Goal: Task Accomplishment & Management: Use online tool/utility

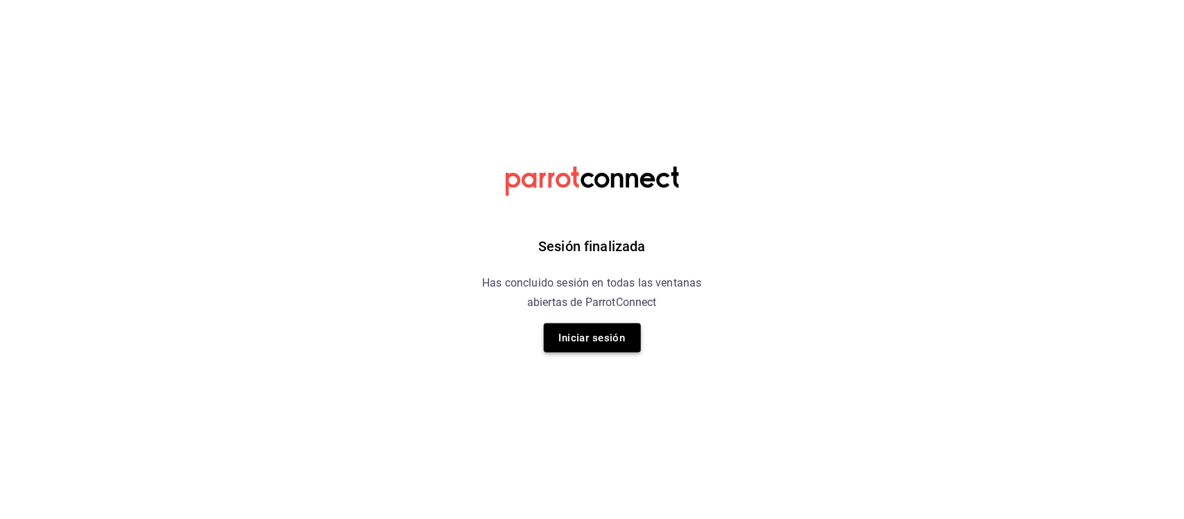
click at [590, 338] on button "Iniciar sesión" at bounding box center [592, 337] width 97 height 29
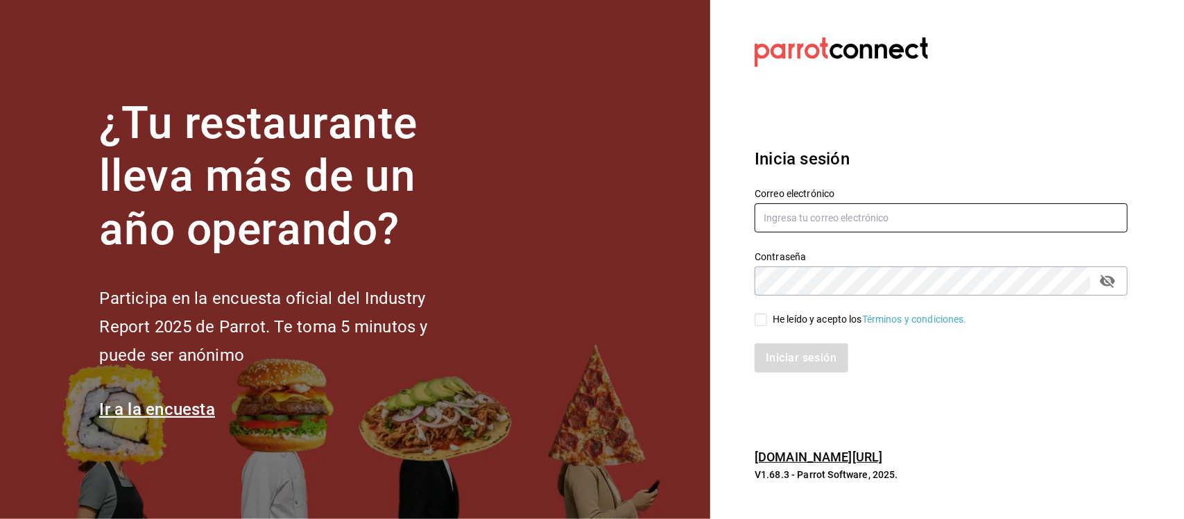
type input "[PERSON_NAME][EMAIL_ADDRESS][PERSON_NAME][DOMAIN_NAME]"
click at [766, 330] on div "Iniciar sesión" at bounding box center [933, 350] width 390 height 46
click at [763, 321] on input "He leído y acepto los Términos y condiciones." at bounding box center [761, 320] width 12 height 12
checkbox input "true"
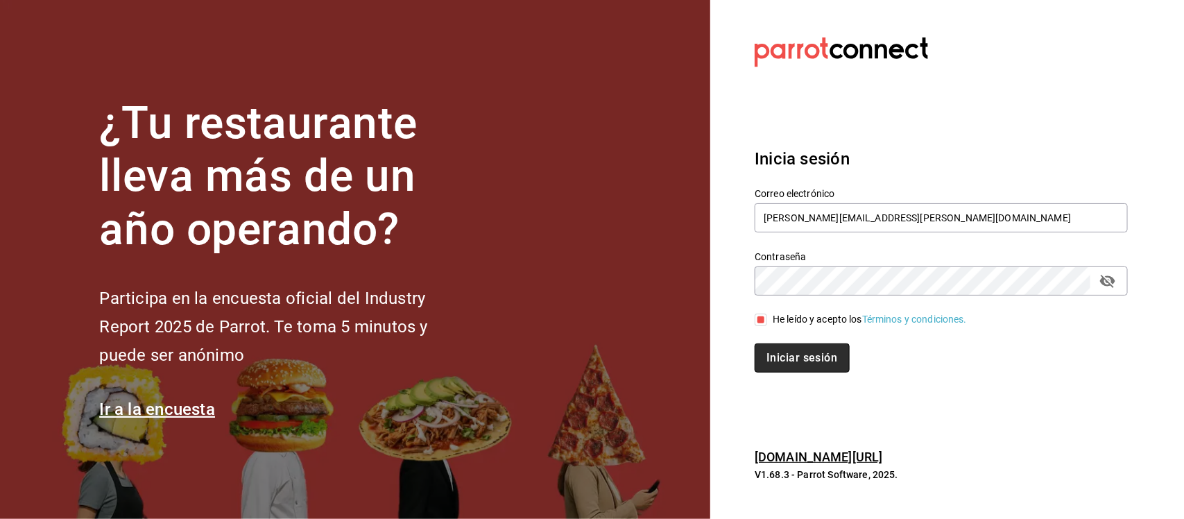
click at [789, 354] on button "Iniciar sesión" at bounding box center [802, 357] width 94 height 29
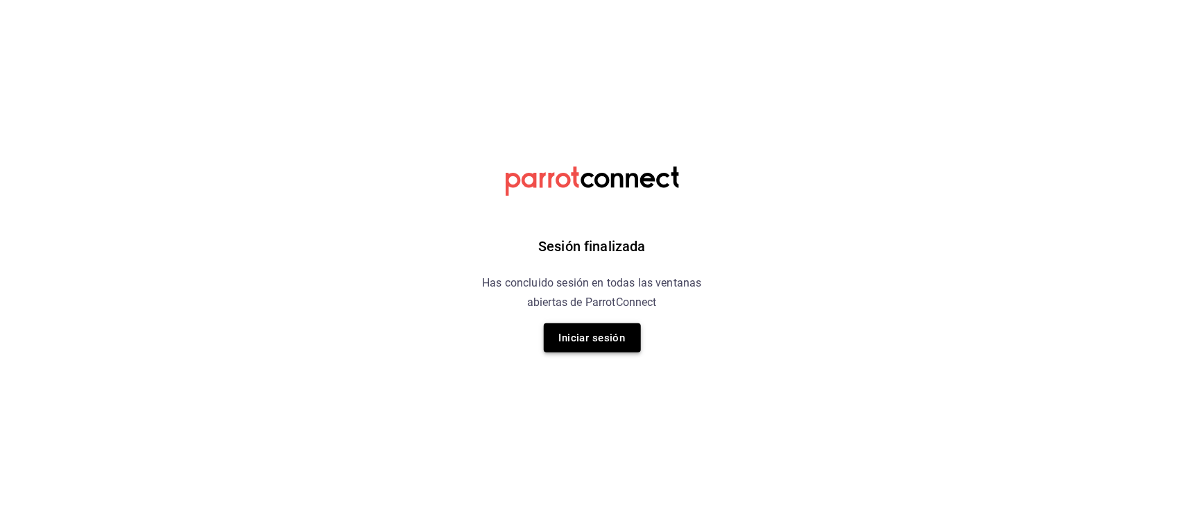
click at [622, 340] on button "Iniciar sesión" at bounding box center [592, 337] width 97 height 29
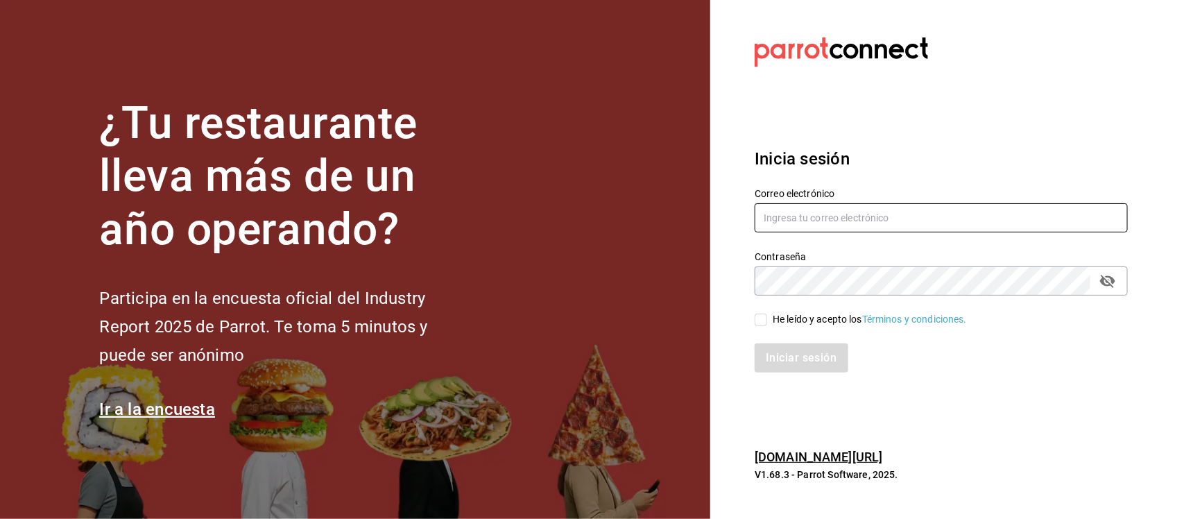
type input "araceli.cordero@grupocosteno.com"
click at [769, 323] on span "He leído y acepto los Términos y condiciones." at bounding box center [867, 319] width 200 height 15
click at [767, 323] on input "He leído y acepto los Términos y condiciones." at bounding box center [761, 320] width 12 height 12
checkbox input "true"
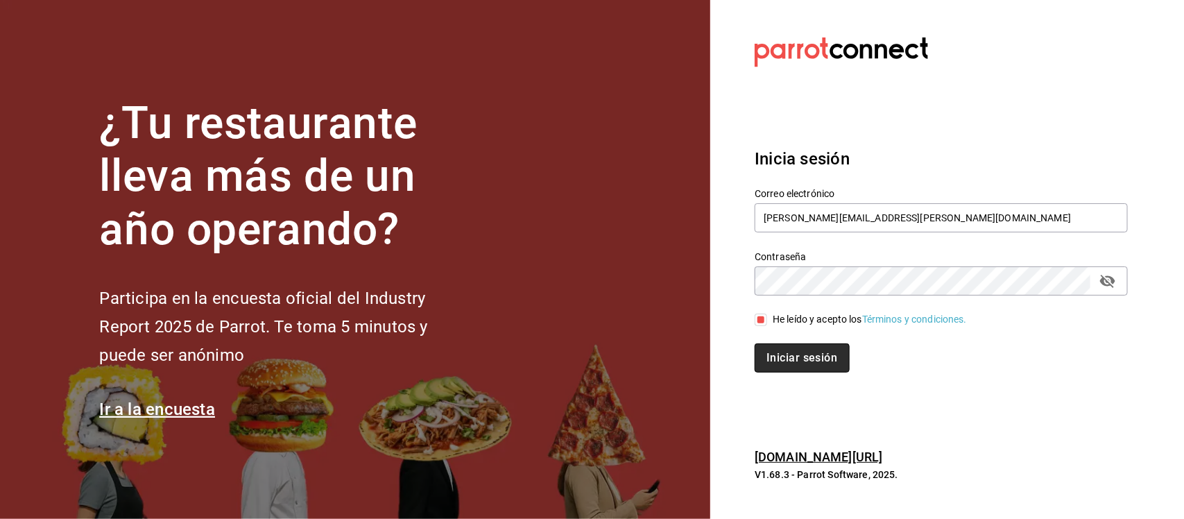
click at [809, 354] on button "Iniciar sesión" at bounding box center [802, 357] width 94 height 29
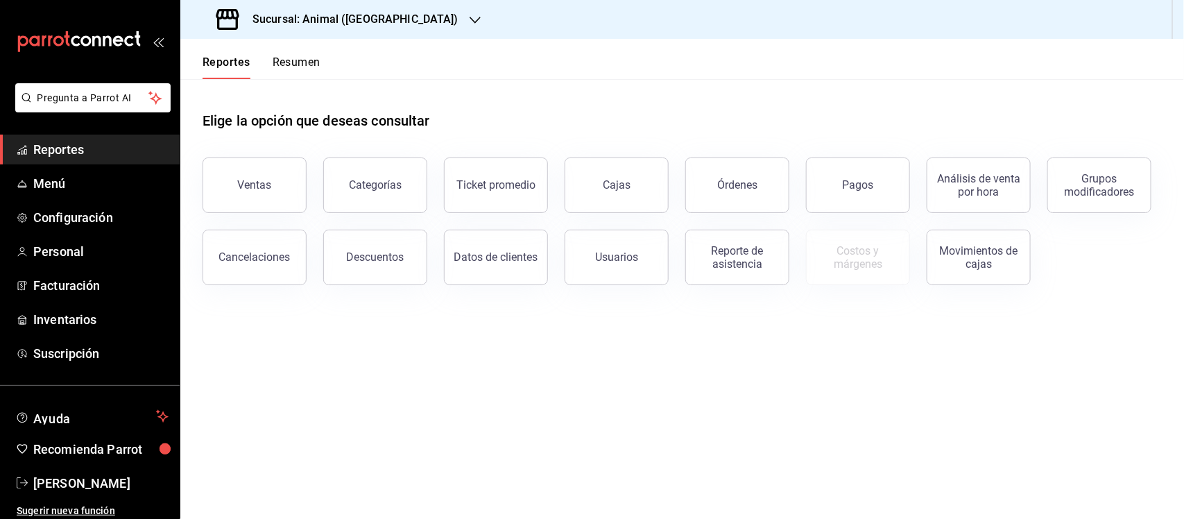
click at [341, 19] on h3 "Sucursal: Animal ([GEOGRAPHIC_DATA])" at bounding box center [349, 19] width 217 height 17
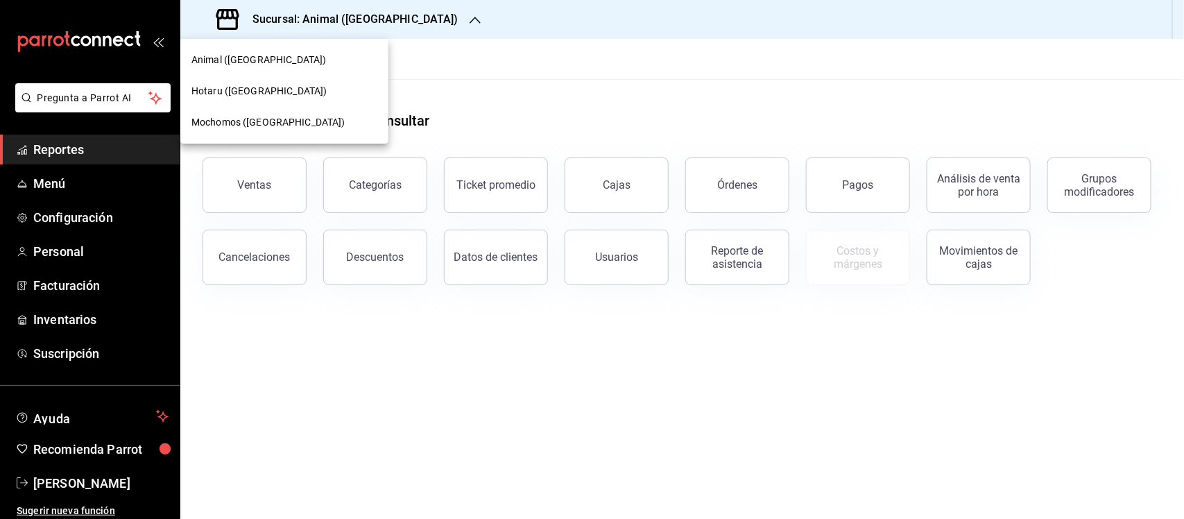
click at [328, 22] on div at bounding box center [592, 259] width 1184 height 519
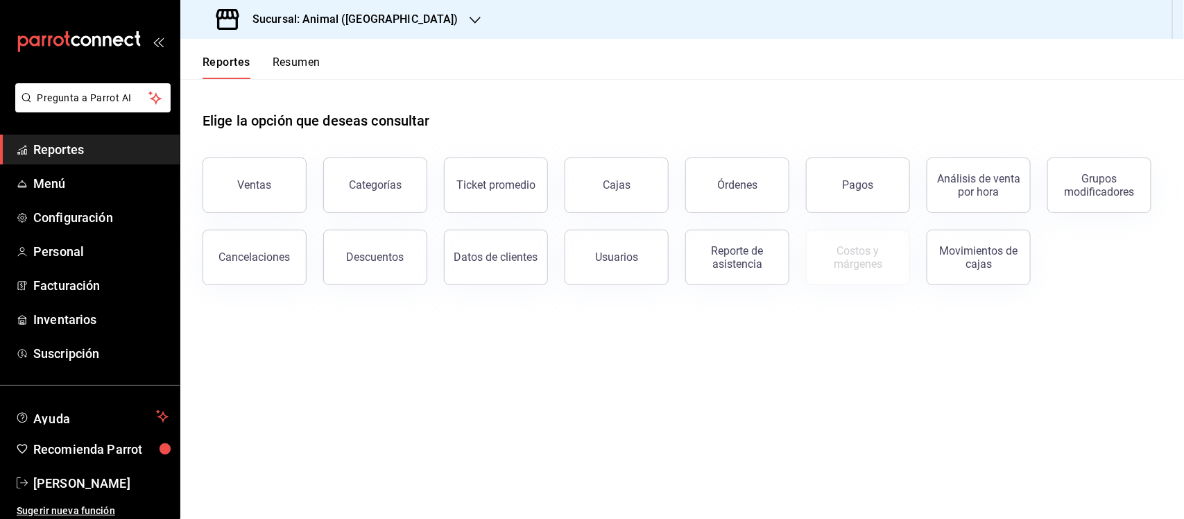
click at [43, 151] on span "Reportes" at bounding box center [100, 149] width 135 height 19
click at [221, 175] on button "Ventas" at bounding box center [255, 184] width 104 height 55
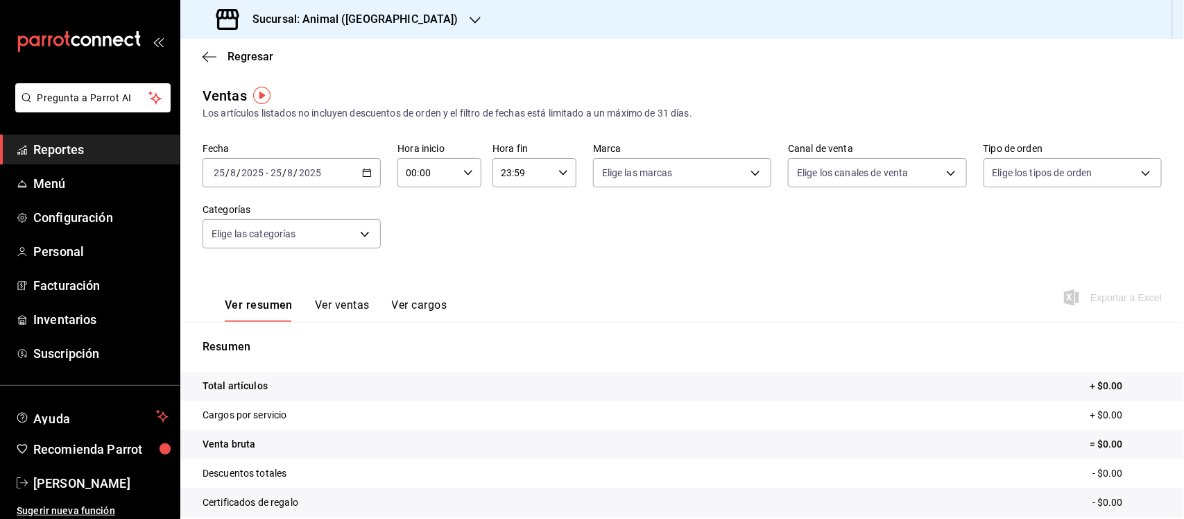
click at [368, 166] on div "[DATE] [DATE] - [DATE] [DATE]" at bounding box center [292, 172] width 178 height 29
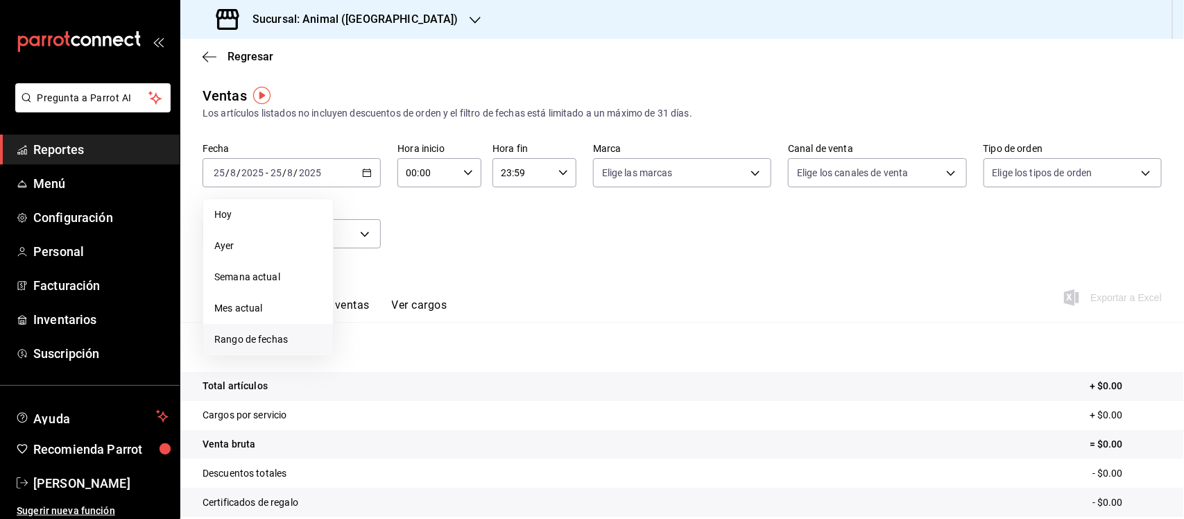
click at [247, 341] on span "Rango de fechas" at bounding box center [268, 339] width 108 height 15
click at [458, 264] on abbr "1" at bounding box center [460, 265] width 5 height 10
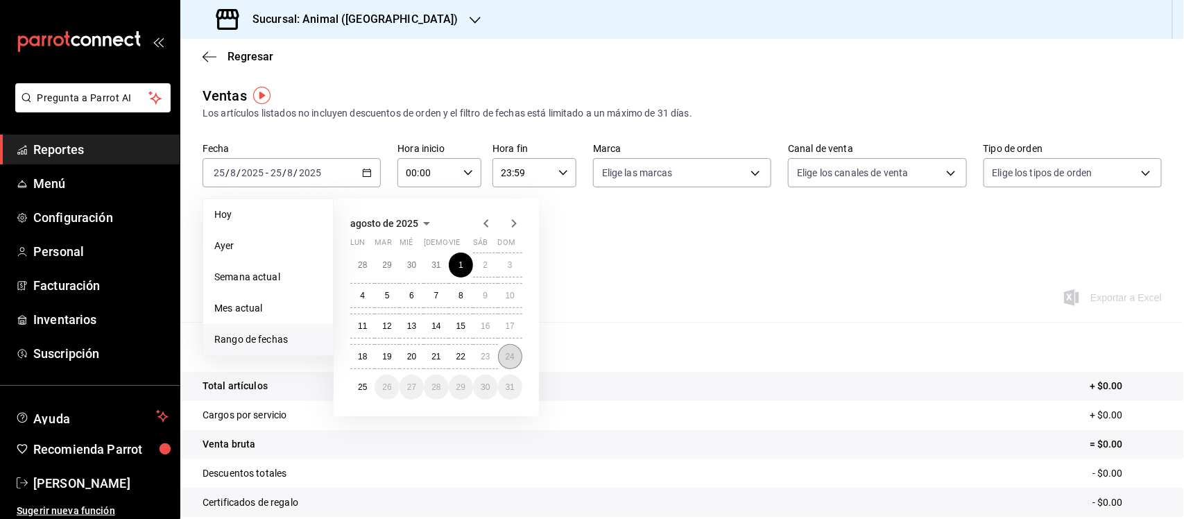
click at [510, 358] on abbr "24" at bounding box center [510, 357] width 9 height 10
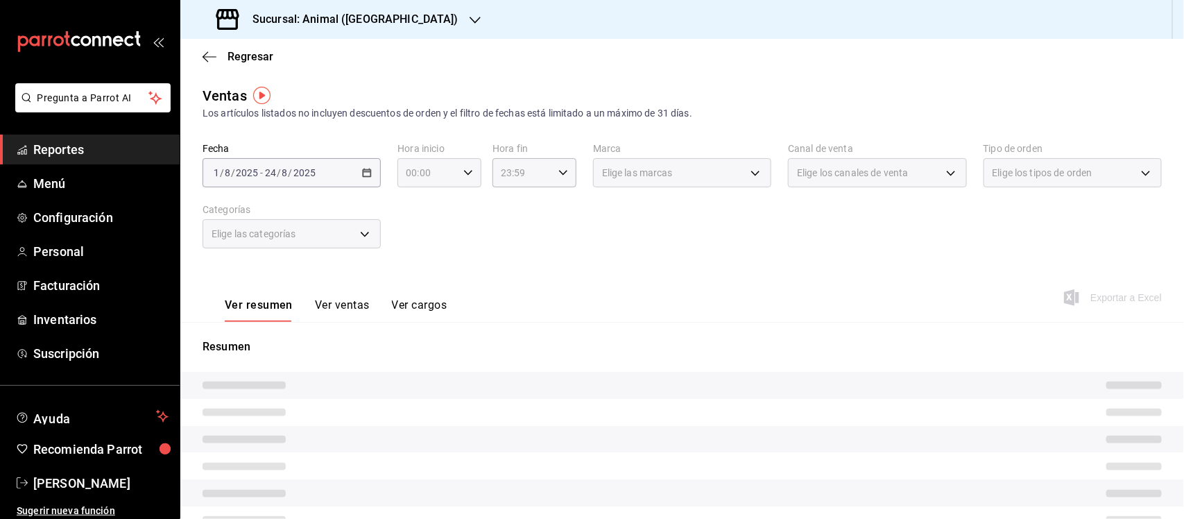
click at [463, 169] on icon "button" at bounding box center [468, 173] width 10 height 10
click at [416, 262] on span "07" at bounding box center [415, 267] width 19 height 11
click at [420, 198] on span "05" at bounding box center [415, 201] width 19 height 11
type input "05:00"
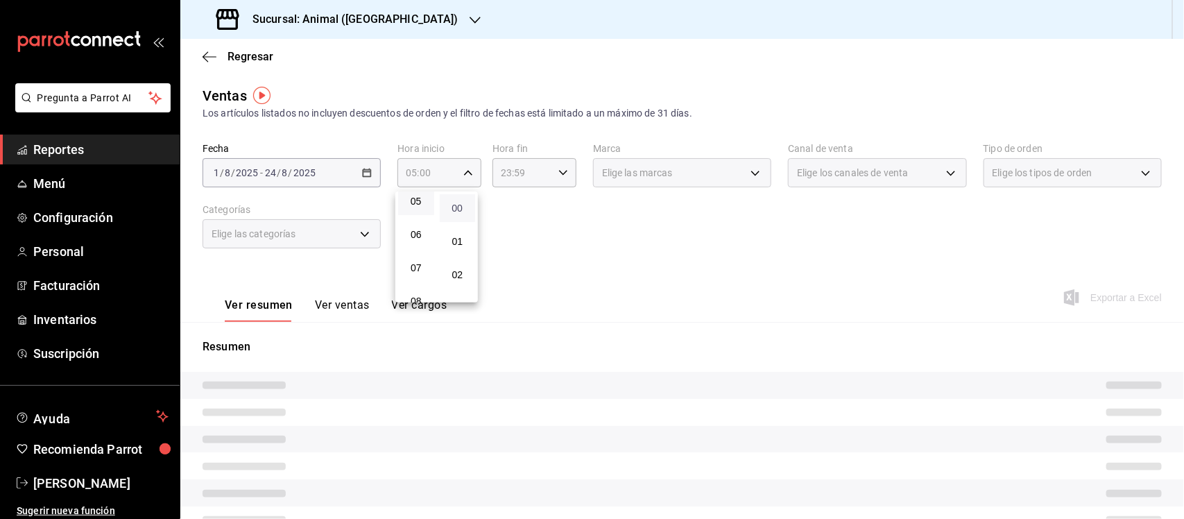
click at [452, 210] on span "00" at bounding box center [457, 208] width 19 height 11
click at [558, 167] on div at bounding box center [592, 259] width 1184 height 519
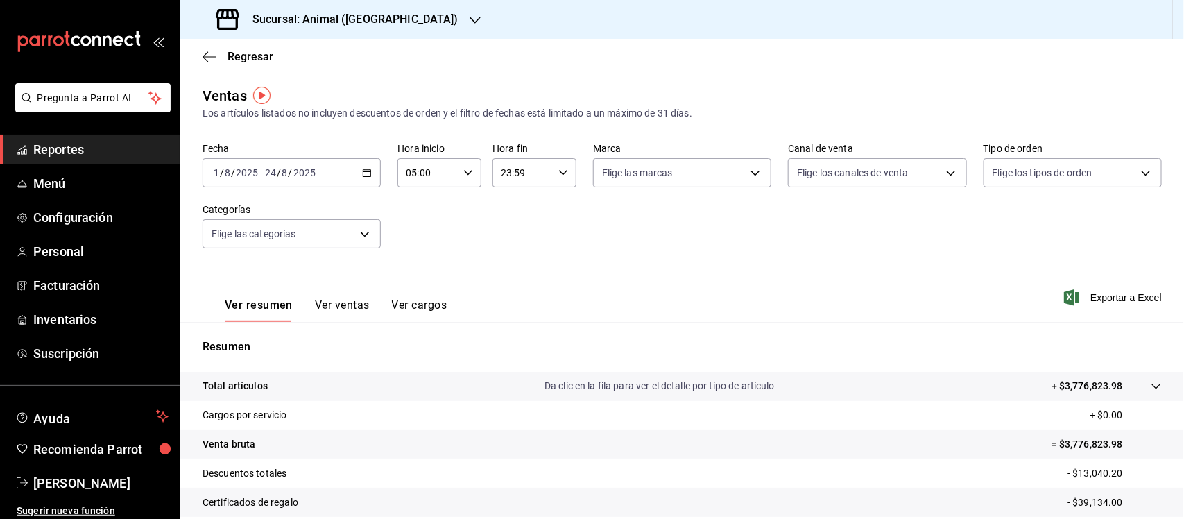
click at [558, 168] on icon "button" at bounding box center [563, 173] width 10 height 10
click at [506, 205] on span "00" at bounding box center [509, 208] width 19 height 11
click at [511, 282] on span "05" at bounding box center [509, 287] width 19 height 11
click at [546, 212] on span "00" at bounding box center [551, 208] width 19 height 11
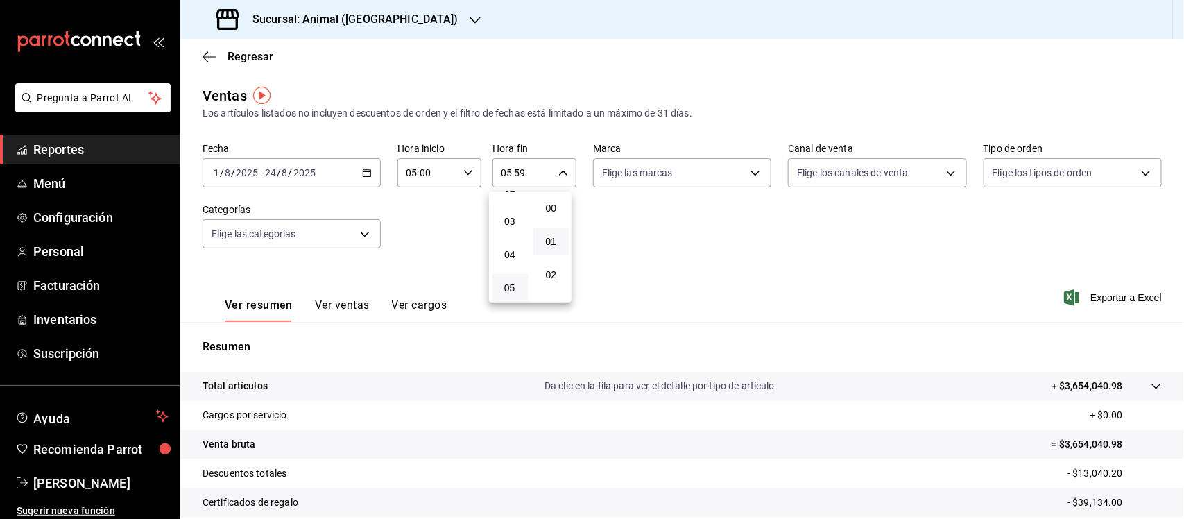
type input "05:00"
click at [696, 240] on div at bounding box center [592, 259] width 1184 height 519
click at [706, 175] on body "Pregunta a Parrot AI Reportes Menú Configuración Personal Facturación Inventari…" at bounding box center [592, 259] width 1184 height 519
click at [603, 230] on input "checkbox" at bounding box center [603, 227] width 12 height 12
checkbox input "true"
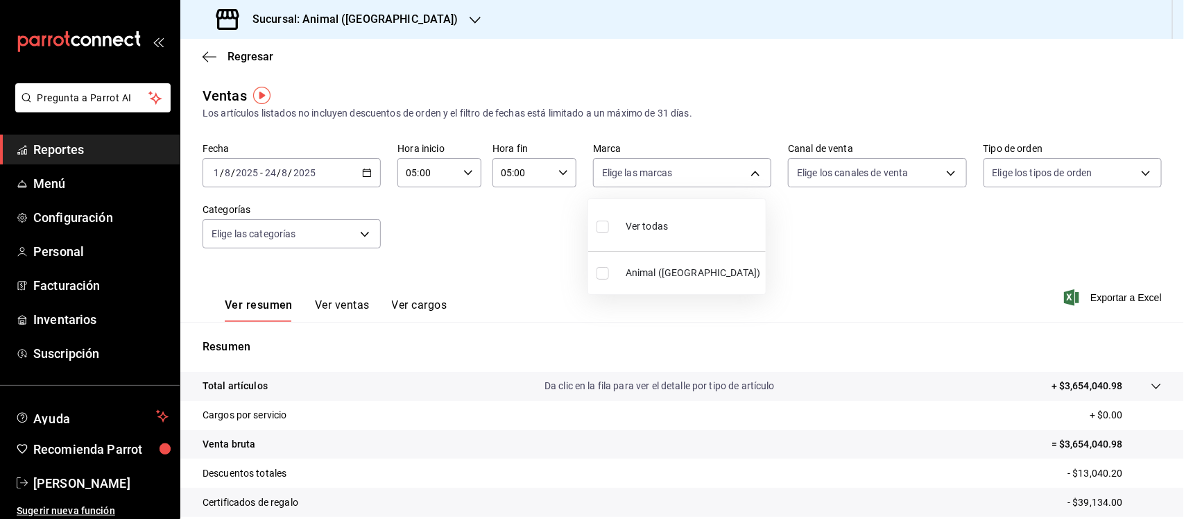
type input "96838179-8fbb-4073-aae3-1789726318c8"
checkbox input "true"
click at [806, 230] on div at bounding box center [592, 259] width 1184 height 519
click at [691, 277] on div "Ver resumen Ver ventas Ver cargos Exportar a Excel" at bounding box center [682, 293] width 1004 height 57
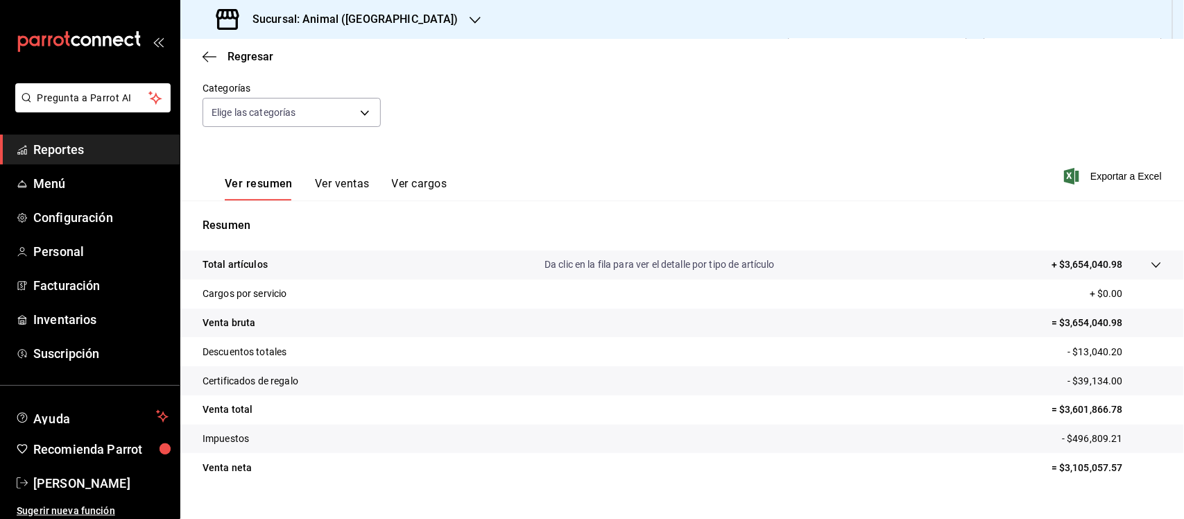
scroll to position [144, 0]
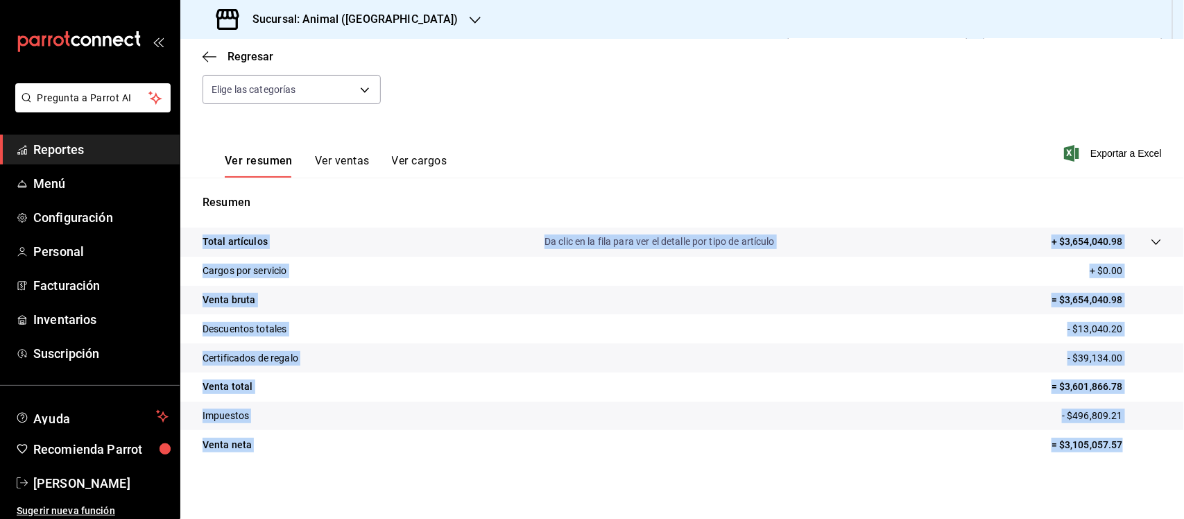
drag, startPoint x: 199, startPoint y: 243, endPoint x: 1118, endPoint y: 453, distance: 942.6
click at [1118, 453] on tbody "Total artículos Da clic en la fila para ver el detalle por tipo de artículo + $…" at bounding box center [682, 344] width 1004 height 232
copy tbody "Total artículos Da clic en la fila para ver el detalle por tipo de artículo + $…"
click at [49, 153] on span "Reportes" at bounding box center [100, 149] width 135 height 19
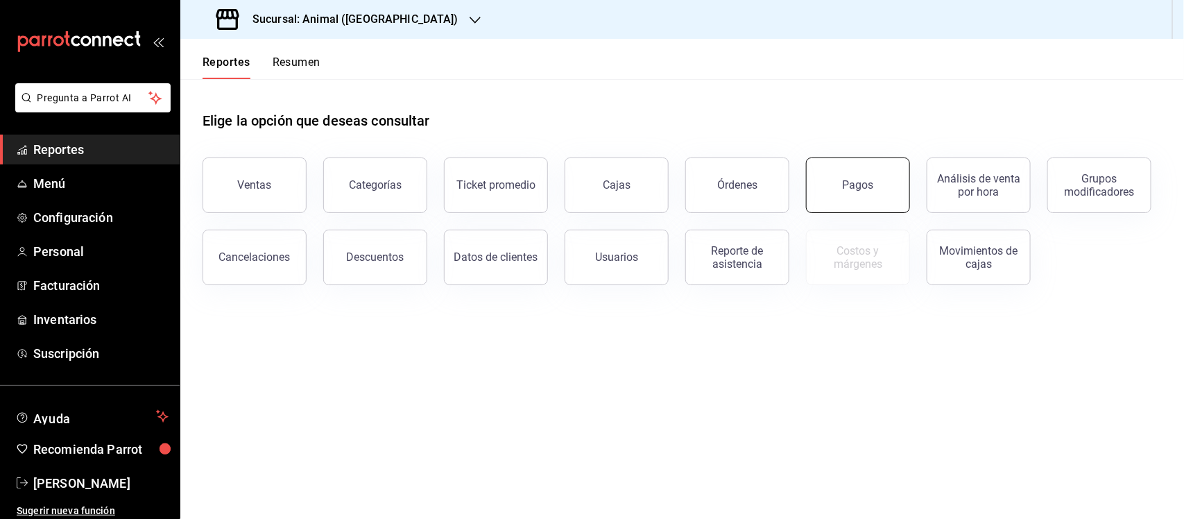
click at [841, 175] on button "Pagos" at bounding box center [858, 184] width 104 height 55
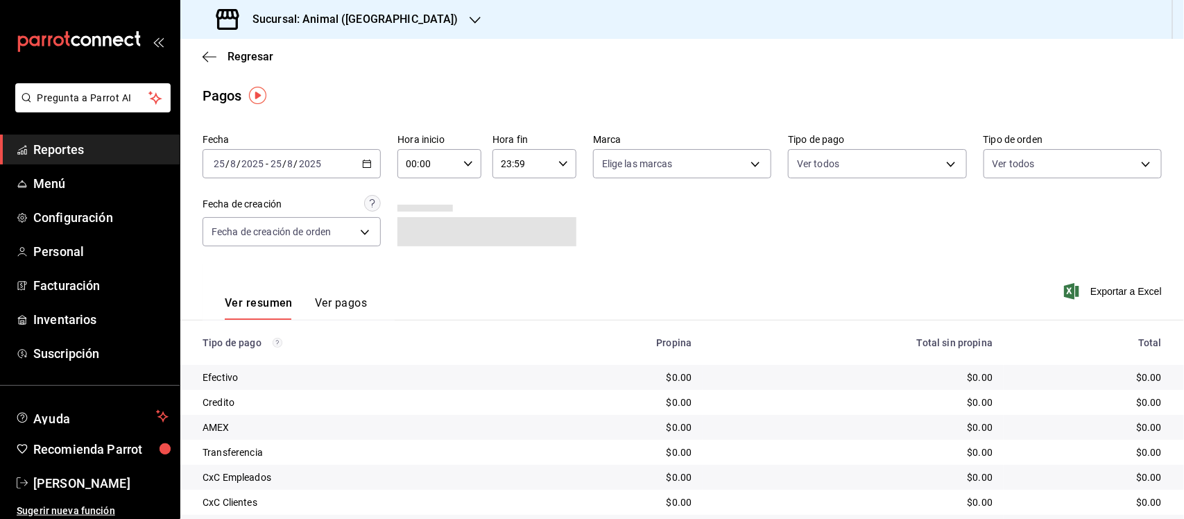
click at [363, 160] on \(Stroke\) "button" at bounding box center [367, 164] width 8 height 8
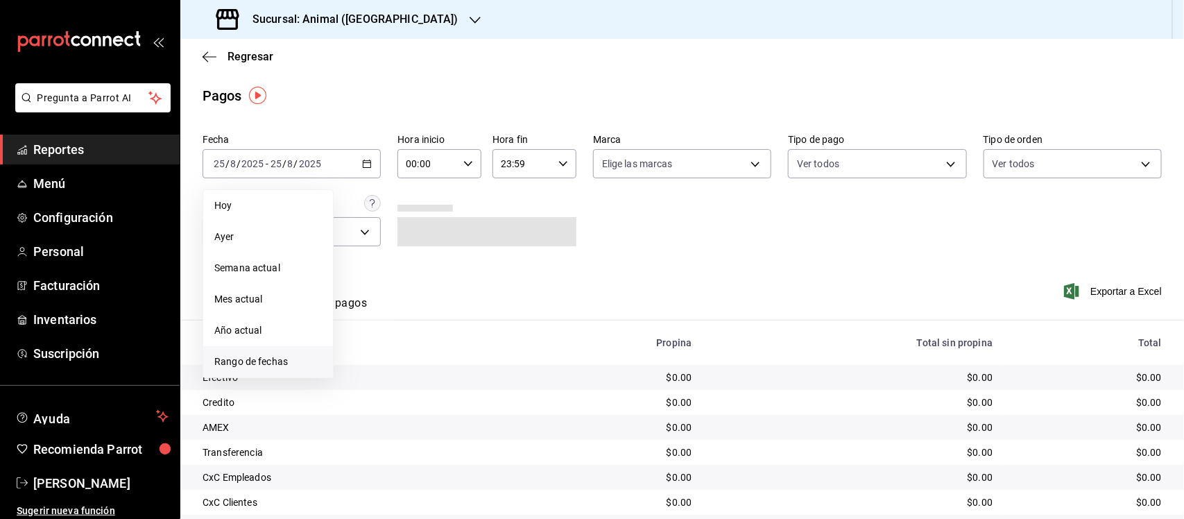
click at [258, 363] on span "Rango de fechas" at bounding box center [268, 361] width 108 height 15
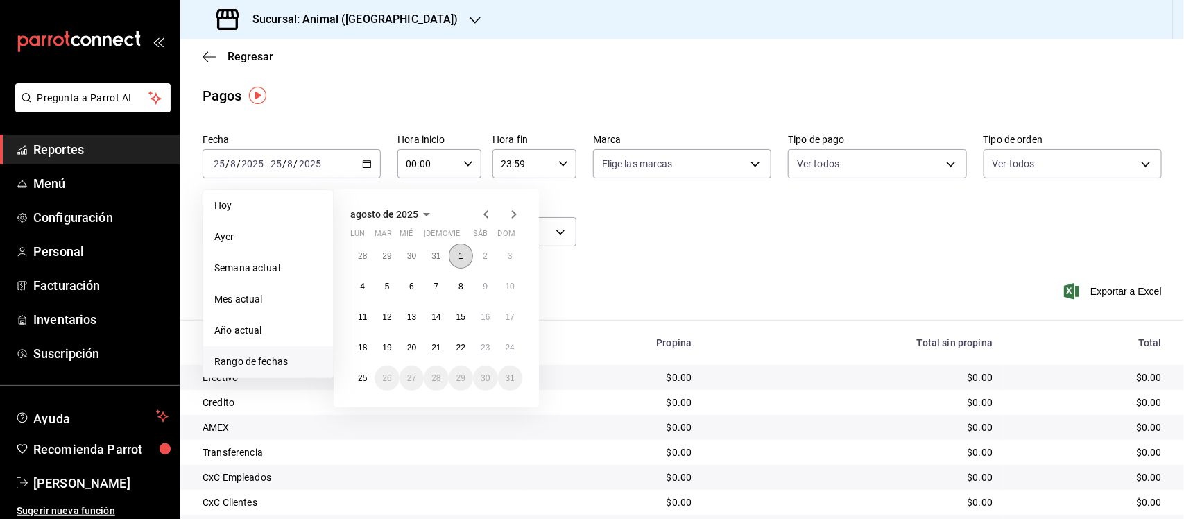
click at [460, 258] on abbr "1" at bounding box center [460, 256] width 5 height 10
click at [511, 352] on button "24" at bounding box center [510, 347] width 24 height 25
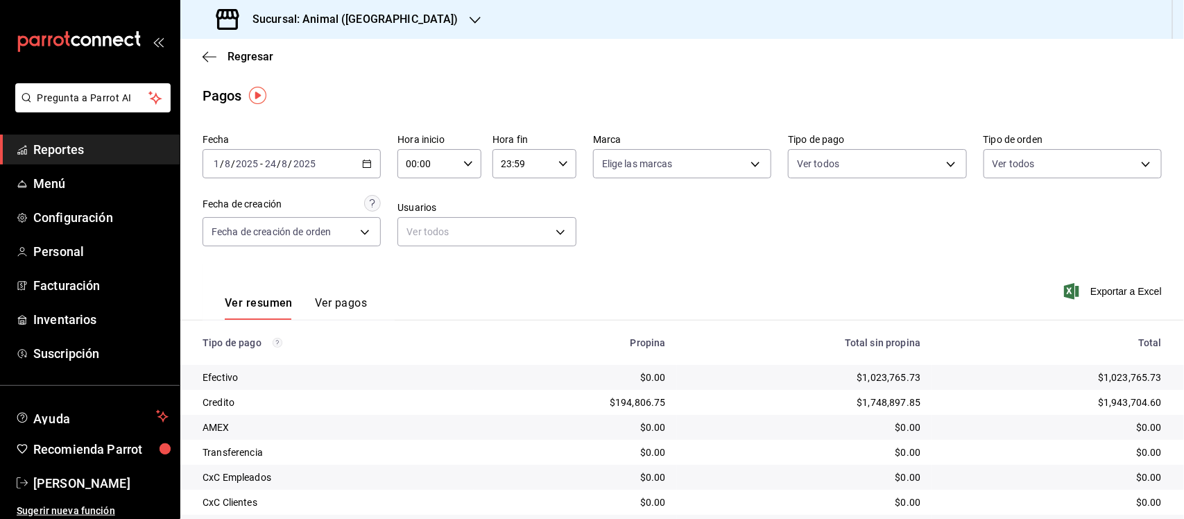
click at [442, 155] on input "00:00" at bounding box center [427, 164] width 60 height 28
click at [418, 276] on span "05" at bounding box center [415, 278] width 19 height 11
type input "05:00"
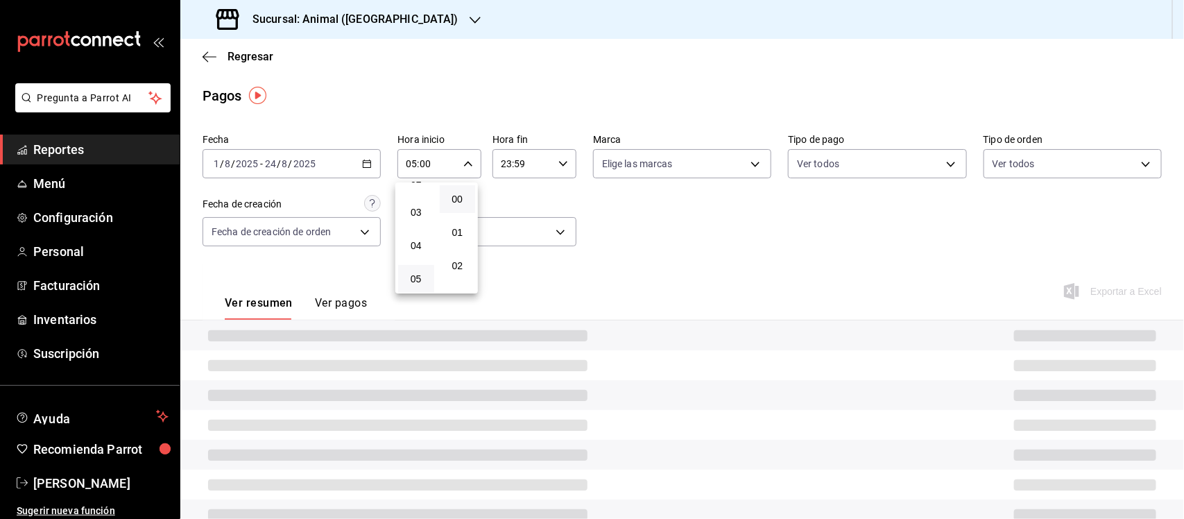
click at [456, 205] on button "00" at bounding box center [458, 199] width 36 height 28
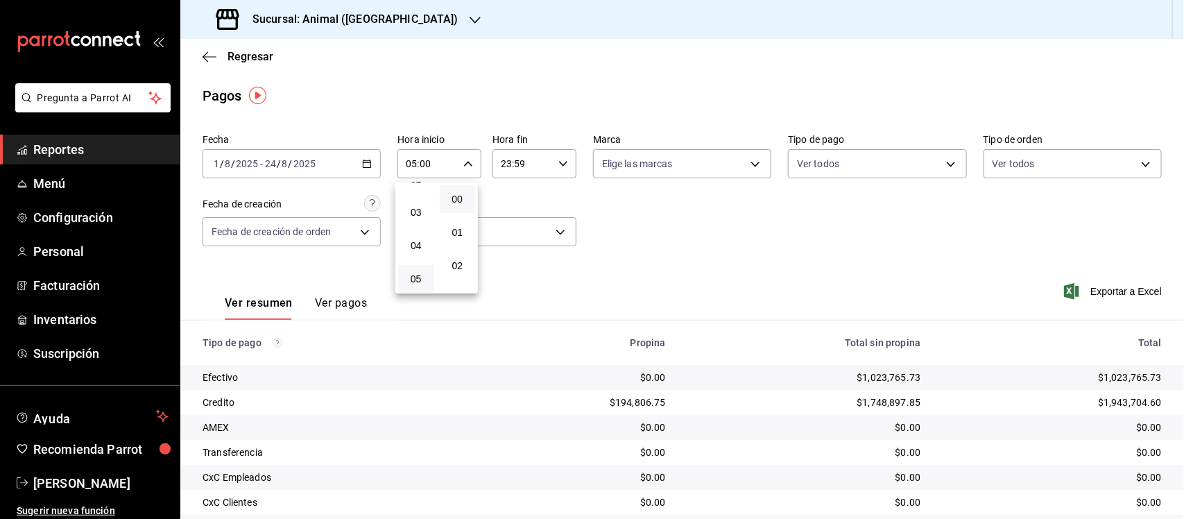
click at [535, 163] on div at bounding box center [592, 259] width 1184 height 519
click at [535, 163] on input "23:59" at bounding box center [522, 164] width 60 height 28
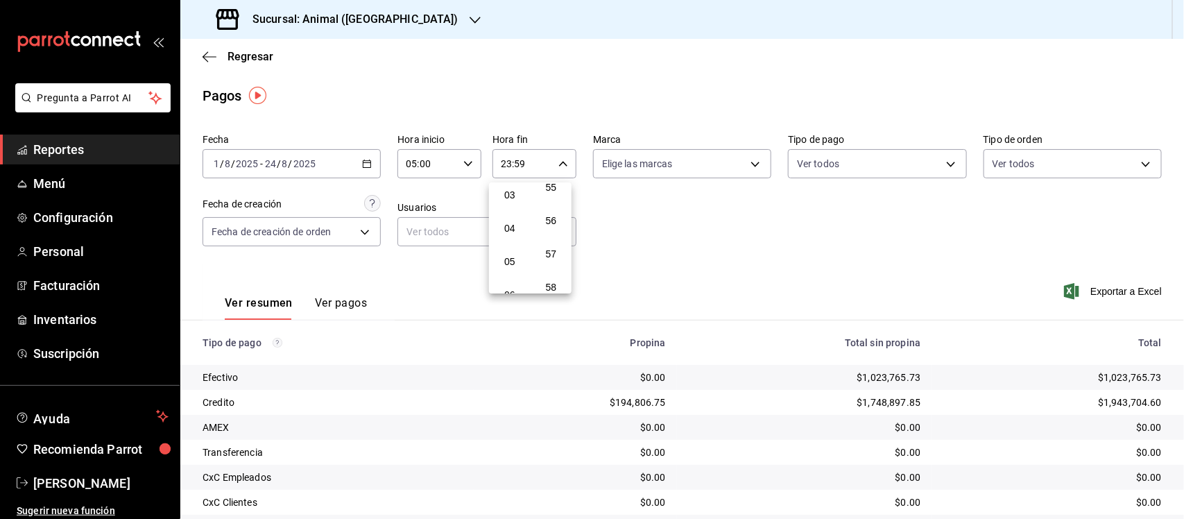
scroll to position [173, 0]
click at [504, 193] on button "05" at bounding box center [510, 192] width 36 height 28
click at [549, 205] on button "00" at bounding box center [551, 199] width 36 height 28
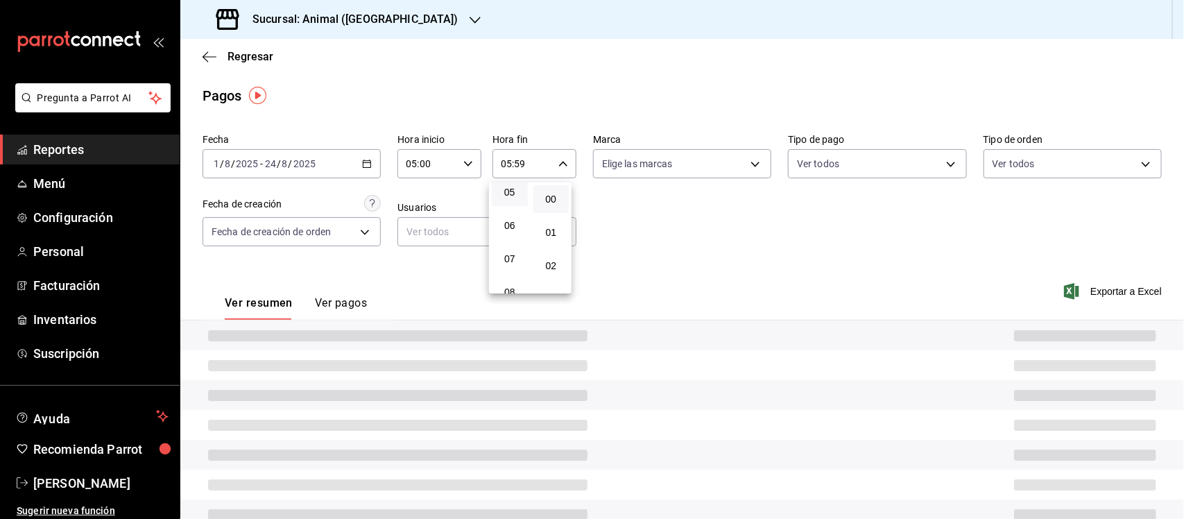
type input "05:00"
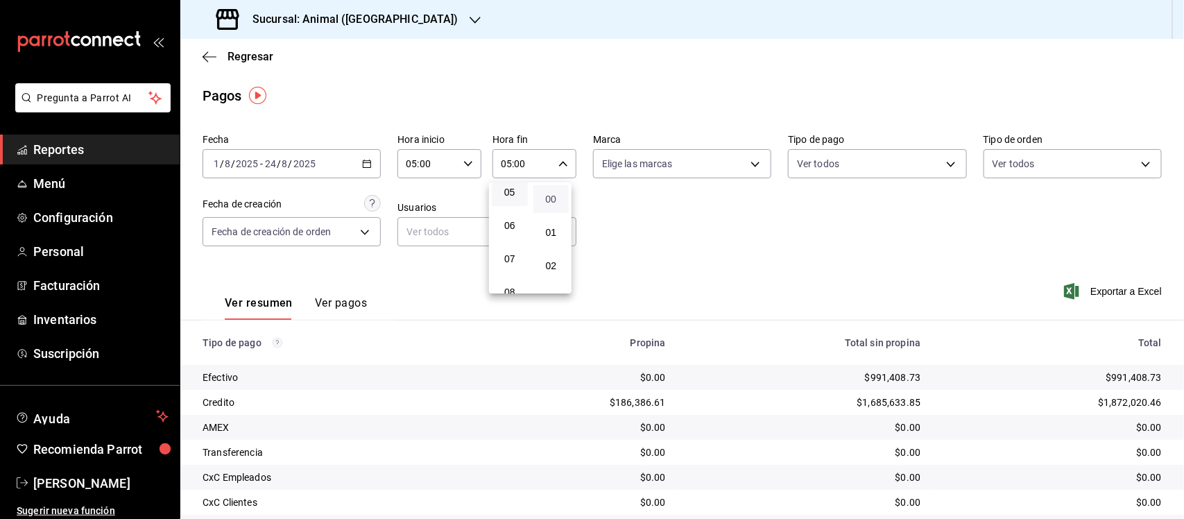
click at [554, 198] on span "00" at bounding box center [551, 199] width 19 height 11
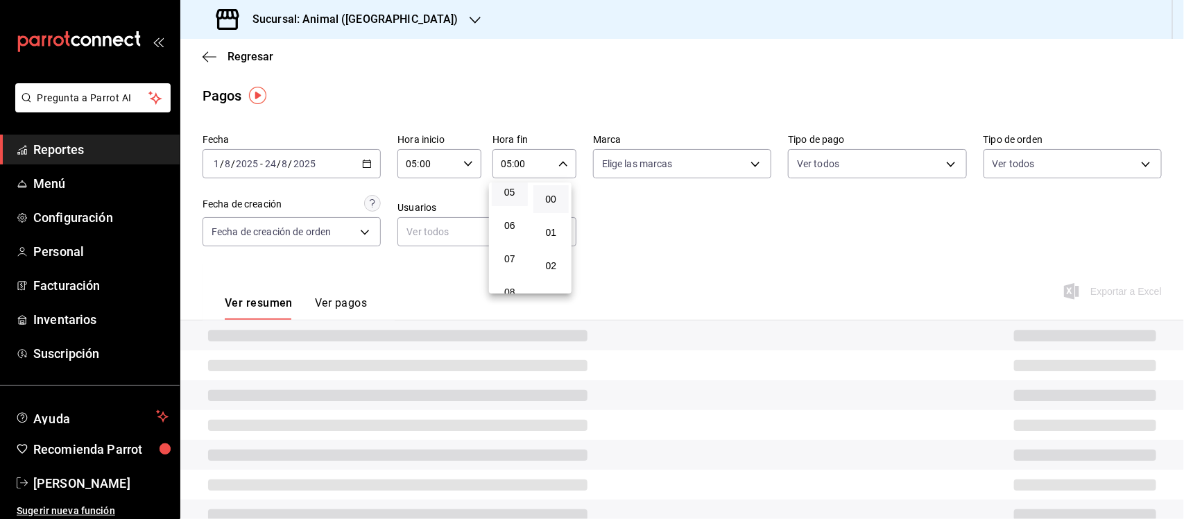
click at [652, 201] on div at bounding box center [592, 259] width 1184 height 519
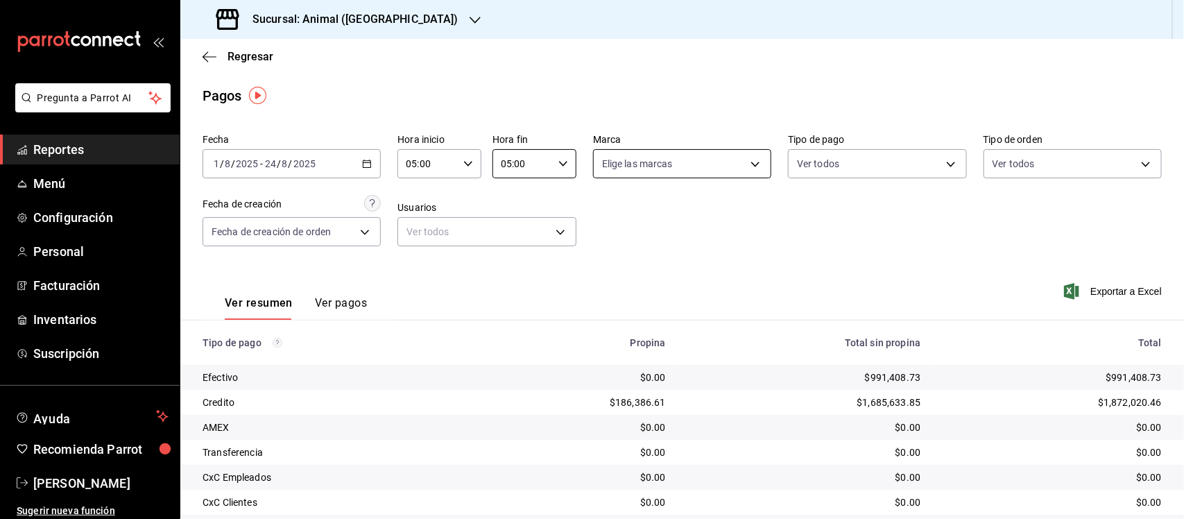
click at [671, 165] on body "Pregunta a Parrot AI Reportes Menú Configuración Personal Facturación Inventari…" at bounding box center [592, 259] width 1184 height 519
click at [608, 223] on input "checkbox" at bounding box center [603, 218] width 12 height 12
checkbox input "true"
type input "96838179-8fbb-4073-aae3-1789726318c8"
checkbox input "true"
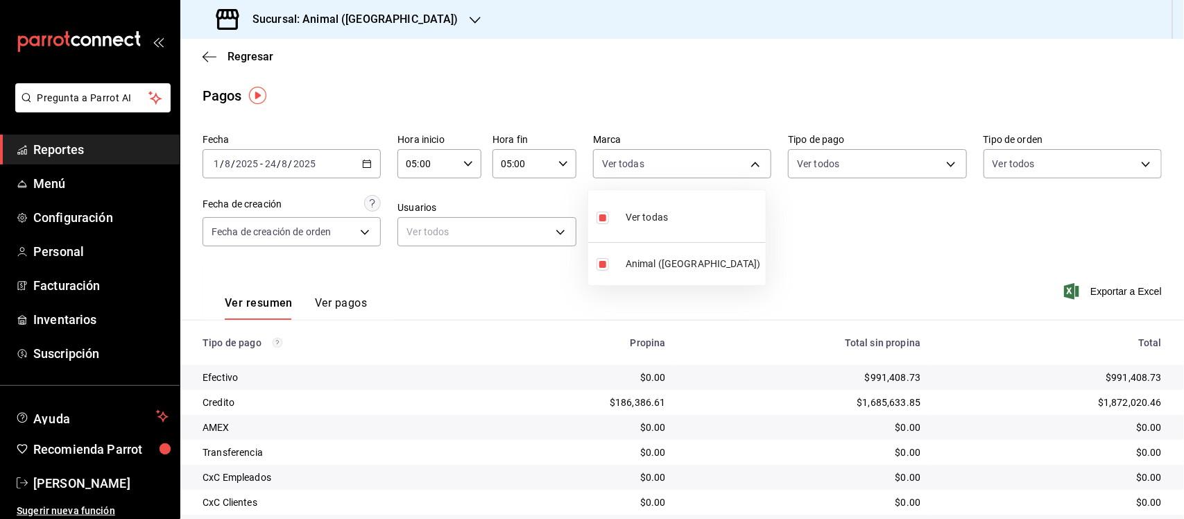
click at [841, 223] on div at bounding box center [592, 259] width 1184 height 519
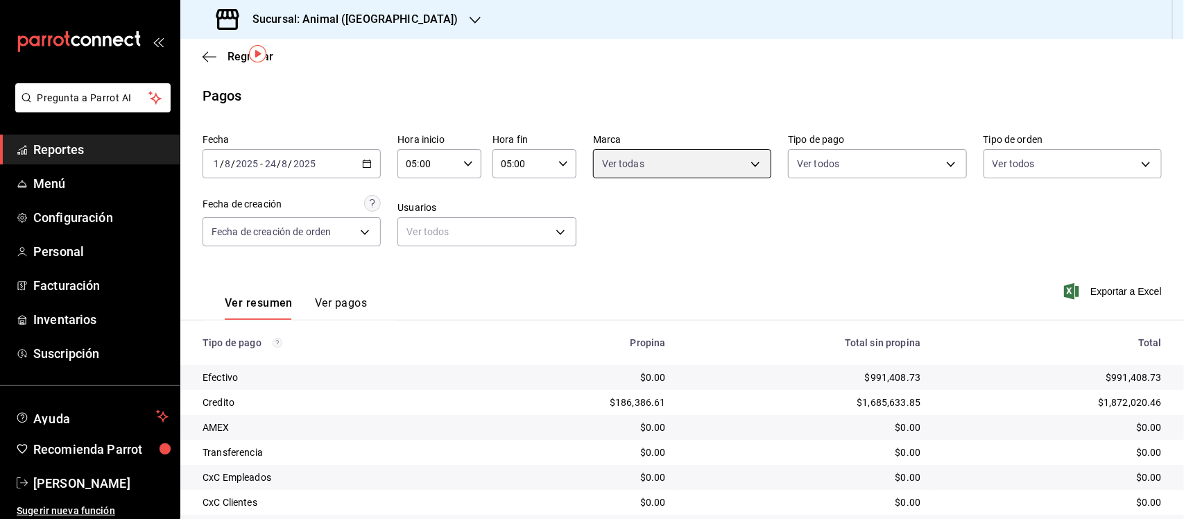
scroll to position [94, 0]
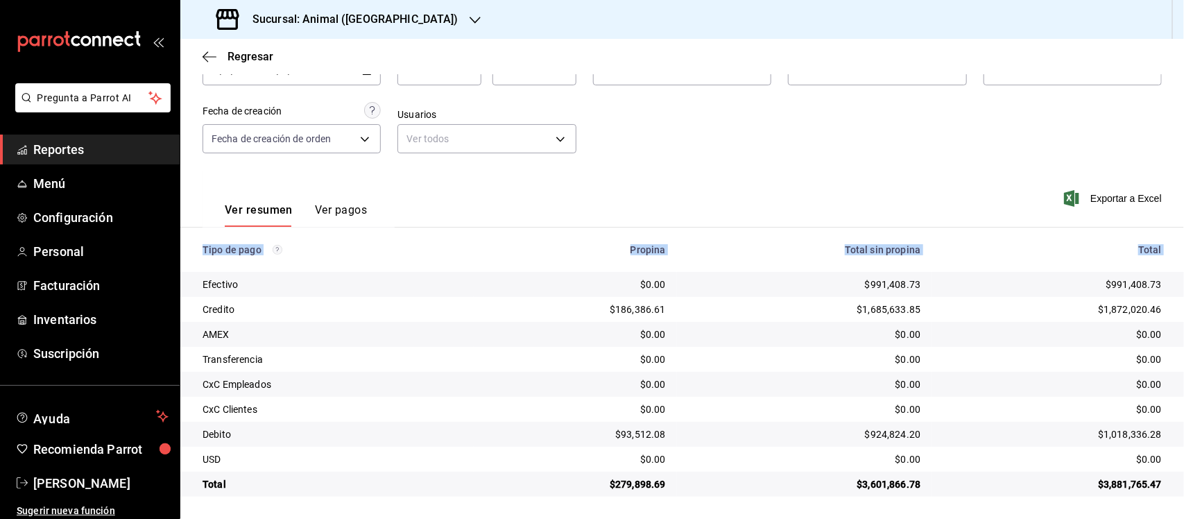
drag, startPoint x: 202, startPoint y: 284, endPoint x: 1152, endPoint y: 503, distance: 975.1
click at [1152, 503] on main "Regresar Pagos Fecha [DATE] [DATE] - [DATE] [DATE] Hora inicio 05:00 Hora inici…" at bounding box center [682, 232] width 1004 height 573
copy thead "Tipo de pago Propina Total sin propina Total"
